Goal: Information Seeking & Learning: Understand process/instructions

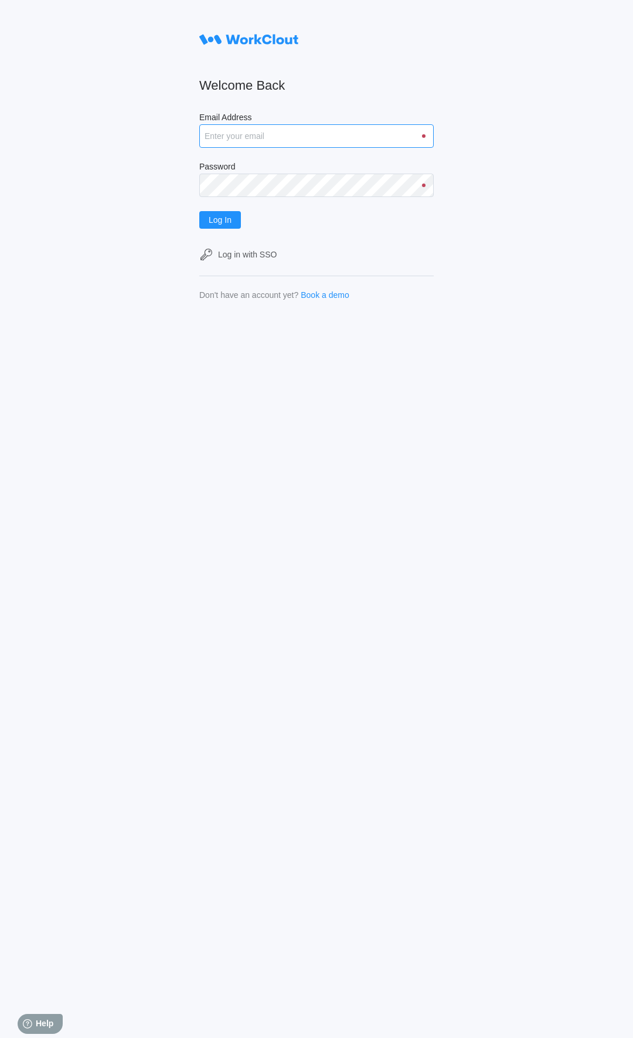
click at [259, 135] on input "Email Address" at bounding box center [316, 135] width 235 height 23
type input "[EMAIL_ADDRESS][DOMAIN_NAME]"
click at [222, 218] on span "Log In" at bounding box center [220, 220] width 23 height 8
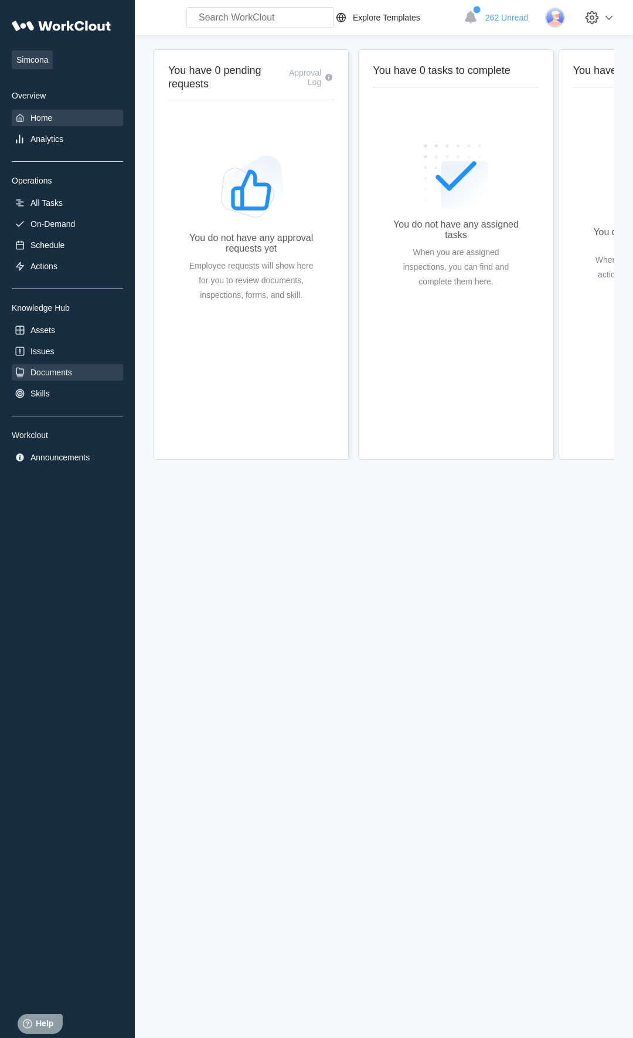
click at [52, 377] on div "Documents" at bounding box center [51, 372] width 42 height 9
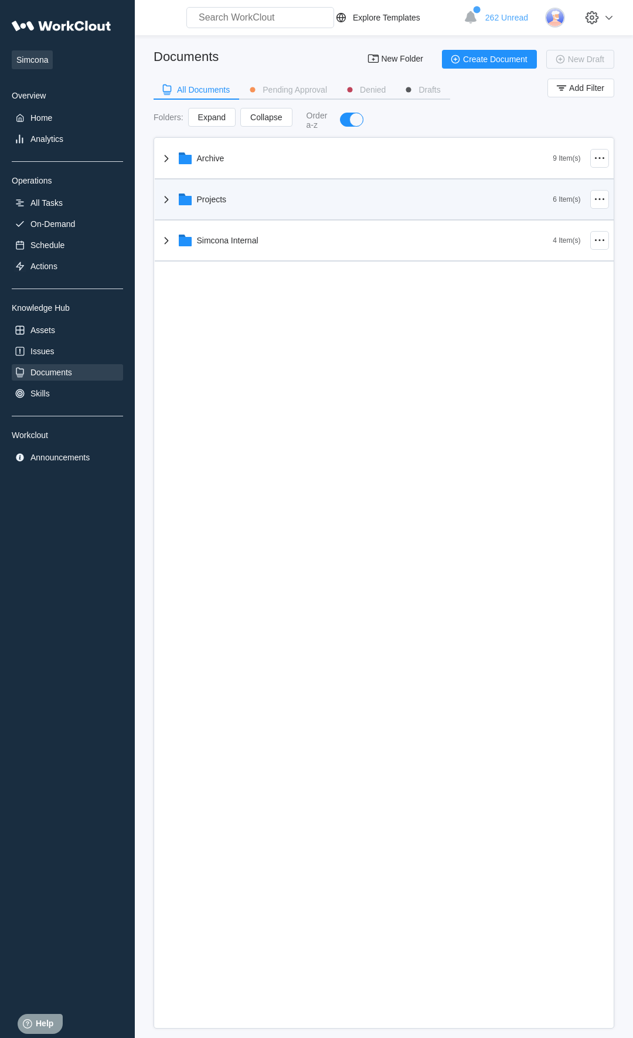
click at [209, 208] on div "Projects" at bounding box center [357, 199] width 394 height 30
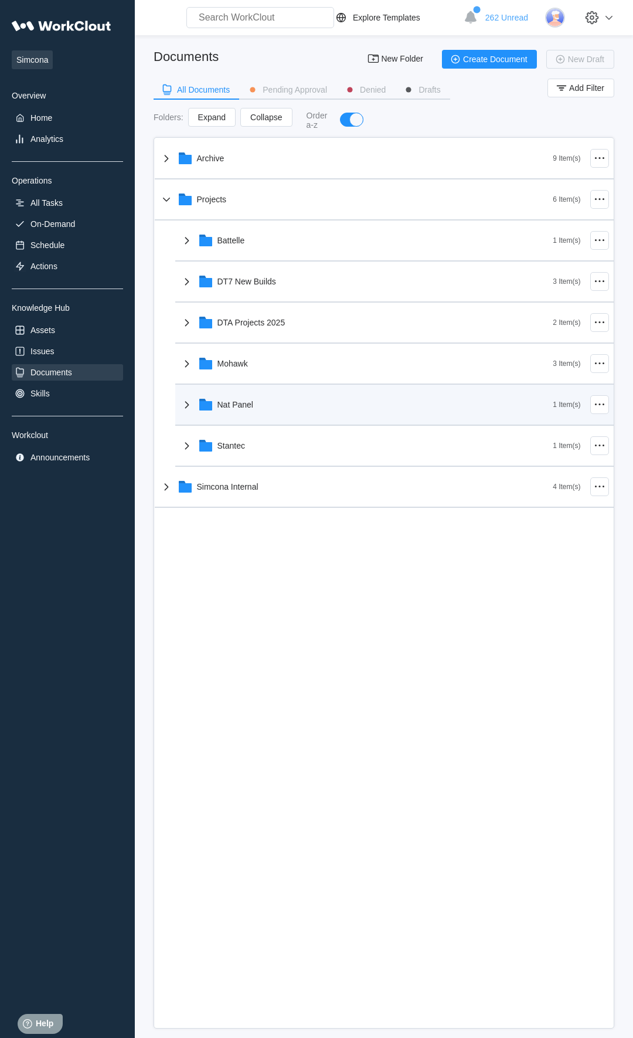
click at [235, 409] on div "Nat Panel" at bounding box center [236, 404] width 36 height 9
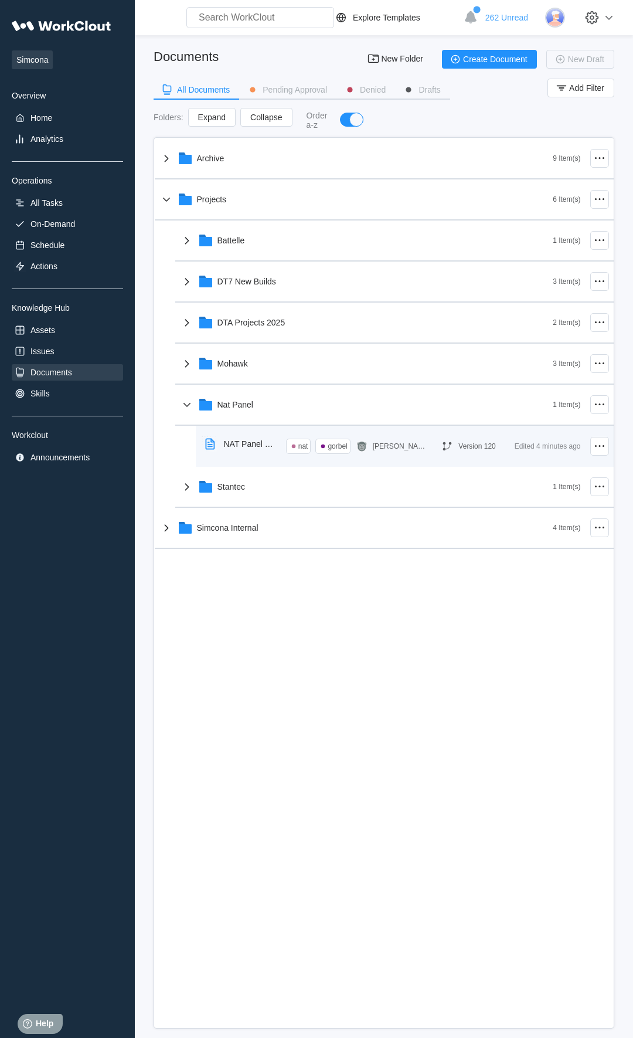
click at [235, 443] on div "NAT Panel Updated Work Instructions ([DATE])" at bounding box center [250, 443] width 53 height 9
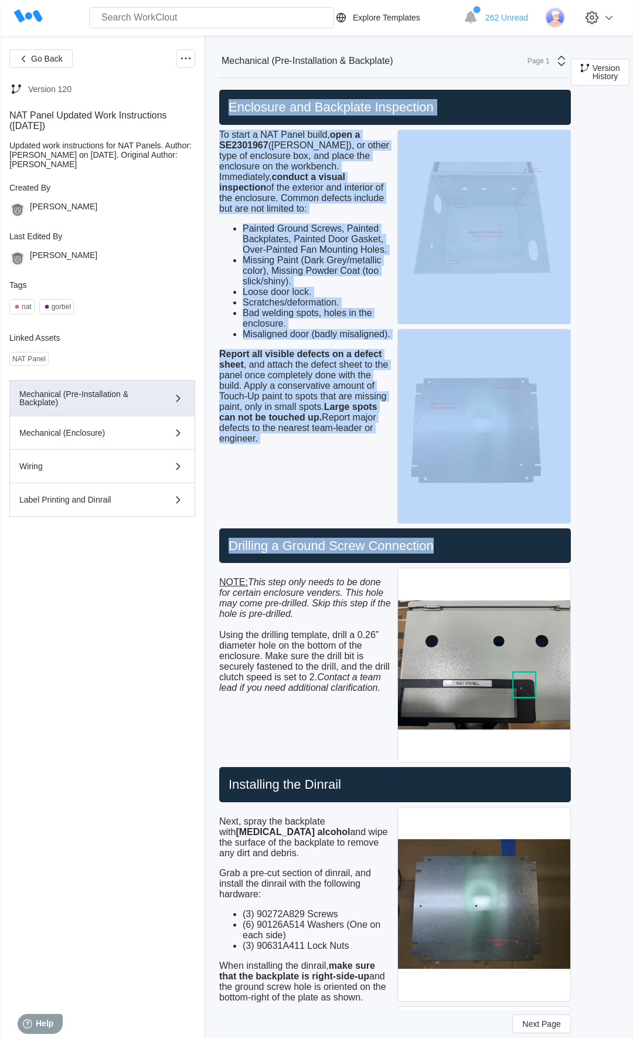
drag, startPoint x: 257, startPoint y: 603, endPoint x: 447, endPoint y: 556, distance: 195.7
click at [195, 556] on div "Go Back Version 120 NAT Panel Updated Work Instructions (3/11/25) Updated work …" at bounding box center [102, 536] width 186 height 975
click at [240, 166] on span "To start a NAT Panel build, open a SE2301967 (Hammond), or other type of enclos…" at bounding box center [304, 172] width 170 height 84
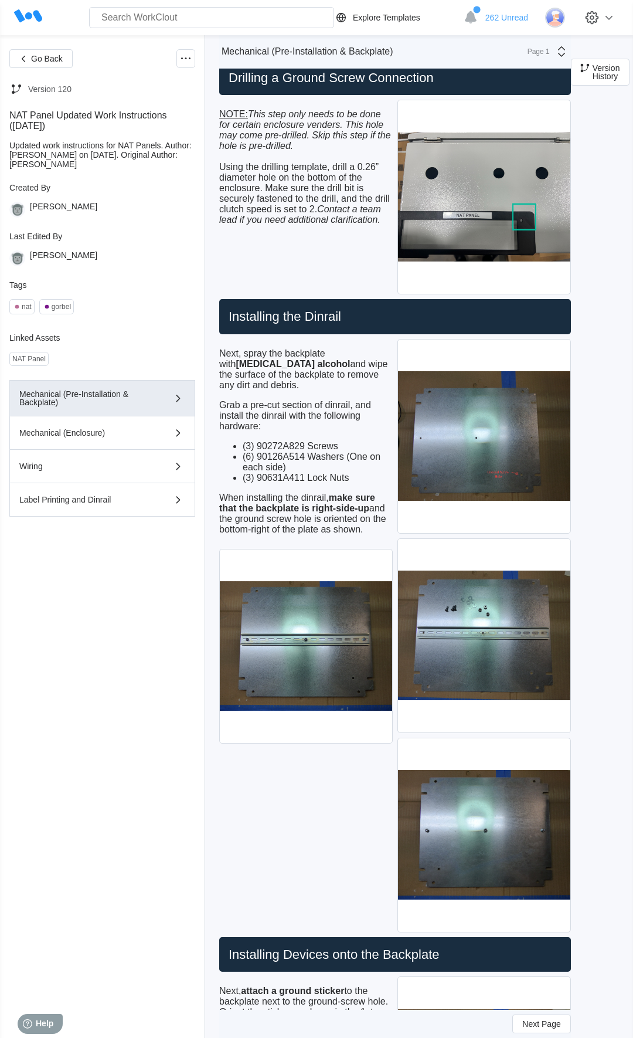
scroll to position [501, 0]
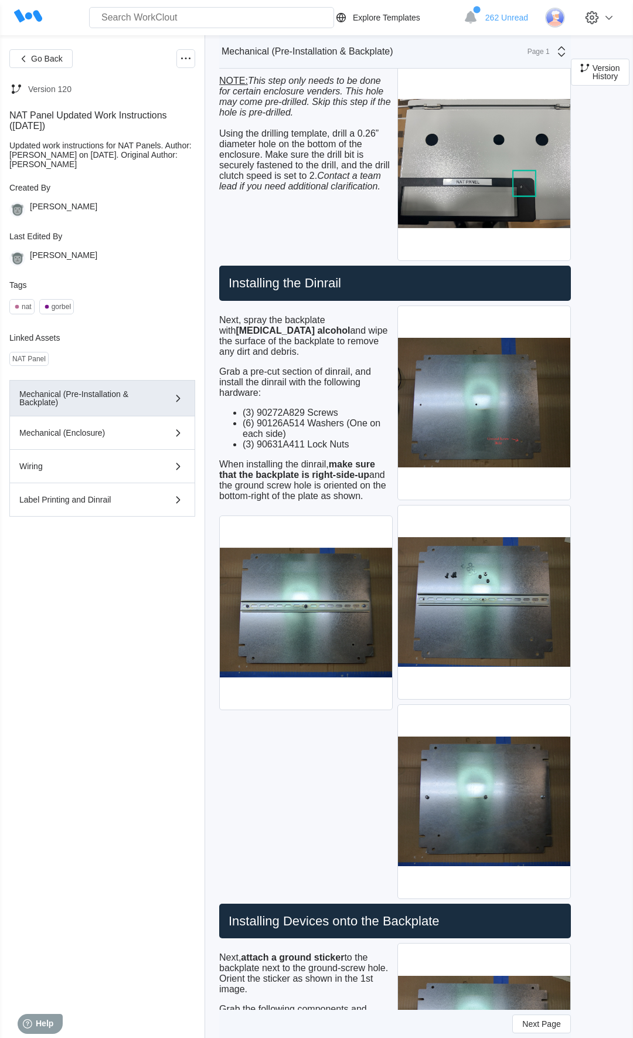
click at [430, 1014] on div "Next Page" at bounding box center [395, 1024] width 352 height 28
drag, startPoint x: 450, startPoint y: 1006, endPoint x: 324, endPoint y: 1019, distance: 126.8
click at [324, 1019] on div "Next Page" at bounding box center [395, 1024] width 352 height 28
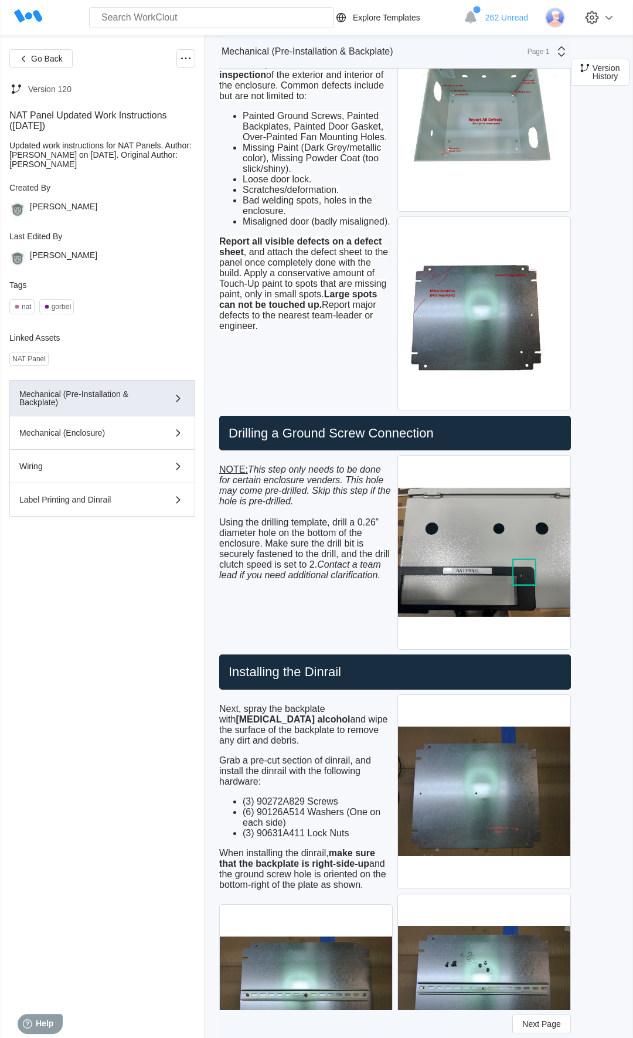
scroll to position [0, 0]
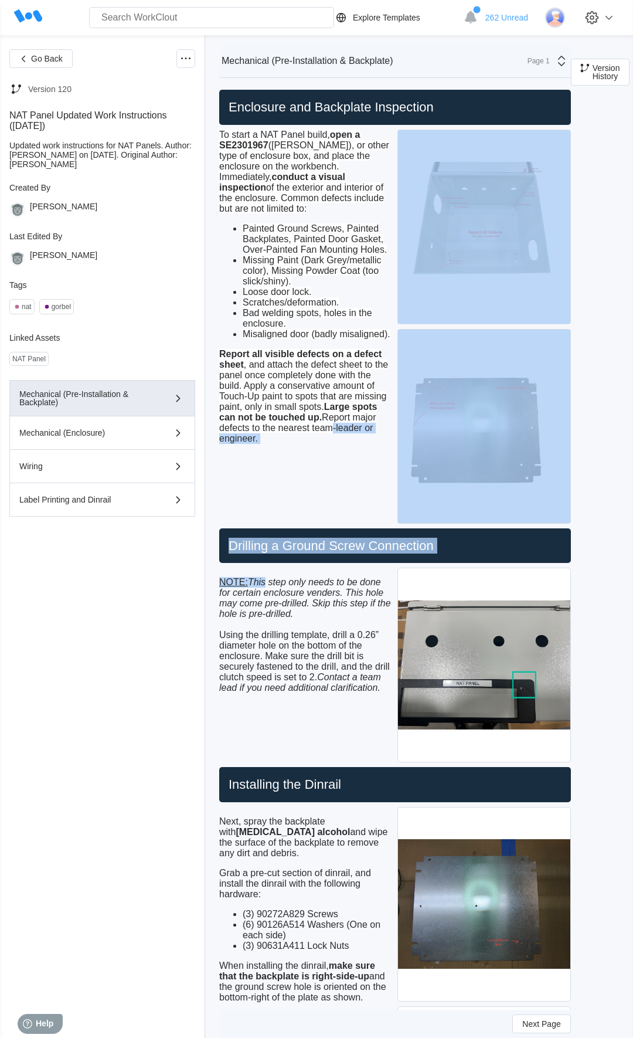
drag, startPoint x: 272, startPoint y: 585, endPoint x: 277, endPoint y: 496, distance: 89.3
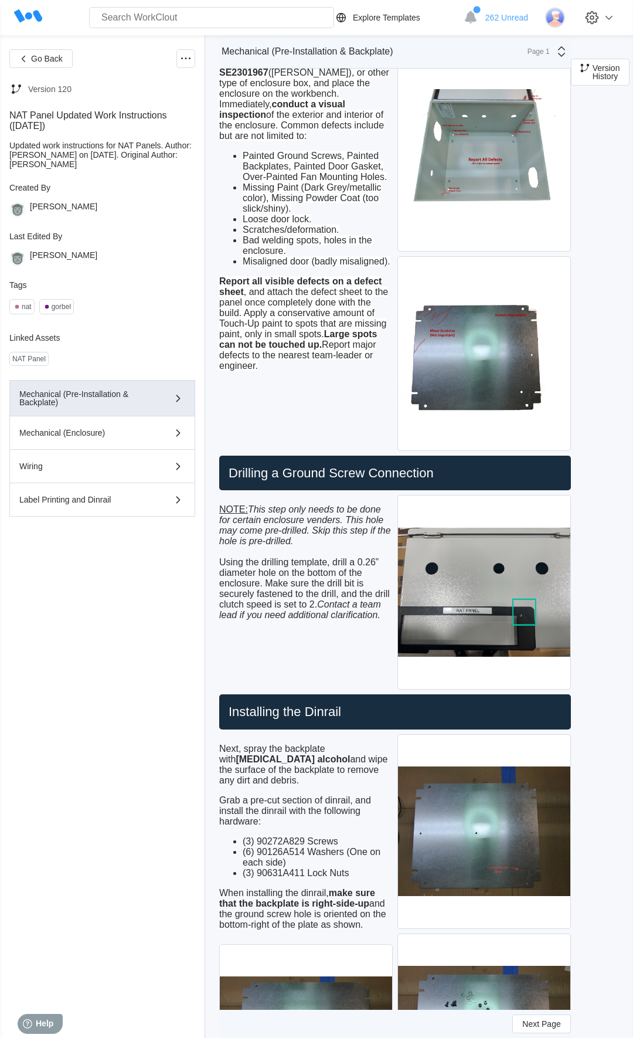
drag, startPoint x: 266, startPoint y: 975, endPoint x: 265, endPoint y: 1048, distance: 72.7
click at [265, 965] on html "Search for anything... Assets • Employees • Skills • Documents • Issues • Tasks…" at bounding box center [316, 446] width 633 height 1038
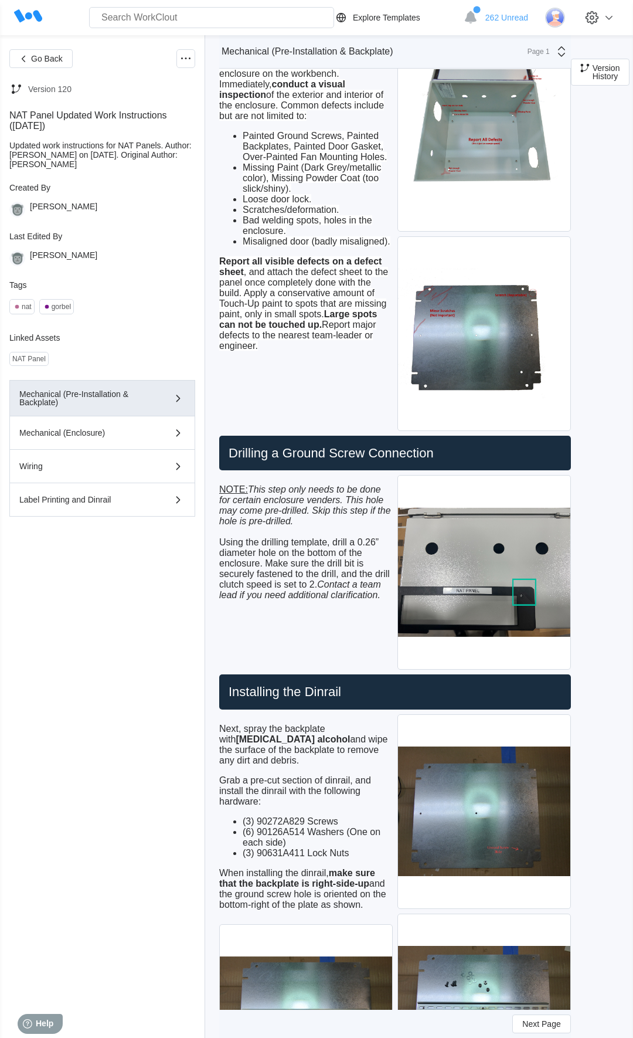
click at [145, 146] on div "Updated work instructions for NAT Panels. Author: Adam Hemmouda on 03/11/2025. …" at bounding box center [102, 155] width 186 height 28
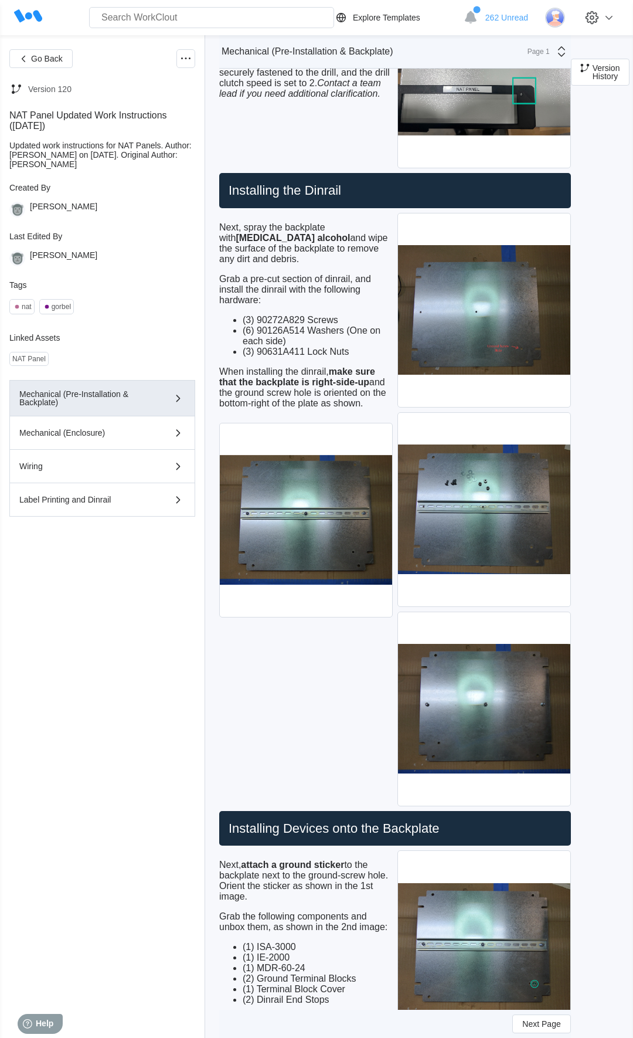
scroll to position [628, 0]
